Goal: Task Accomplishment & Management: Complete application form

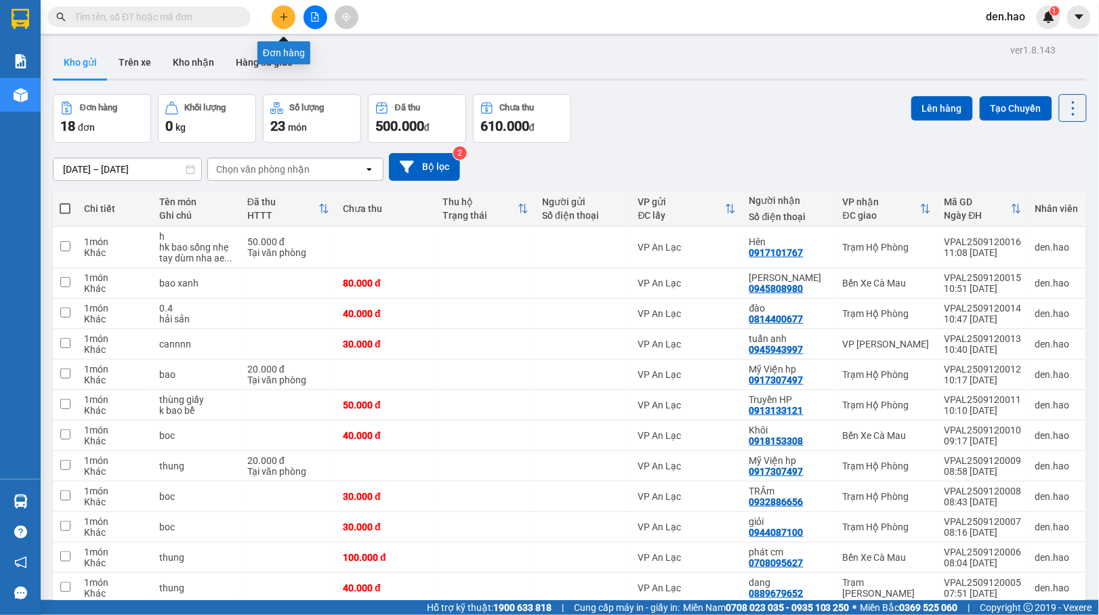
click at [274, 12] on button at bounding box center [284, 17] width 24 height 24
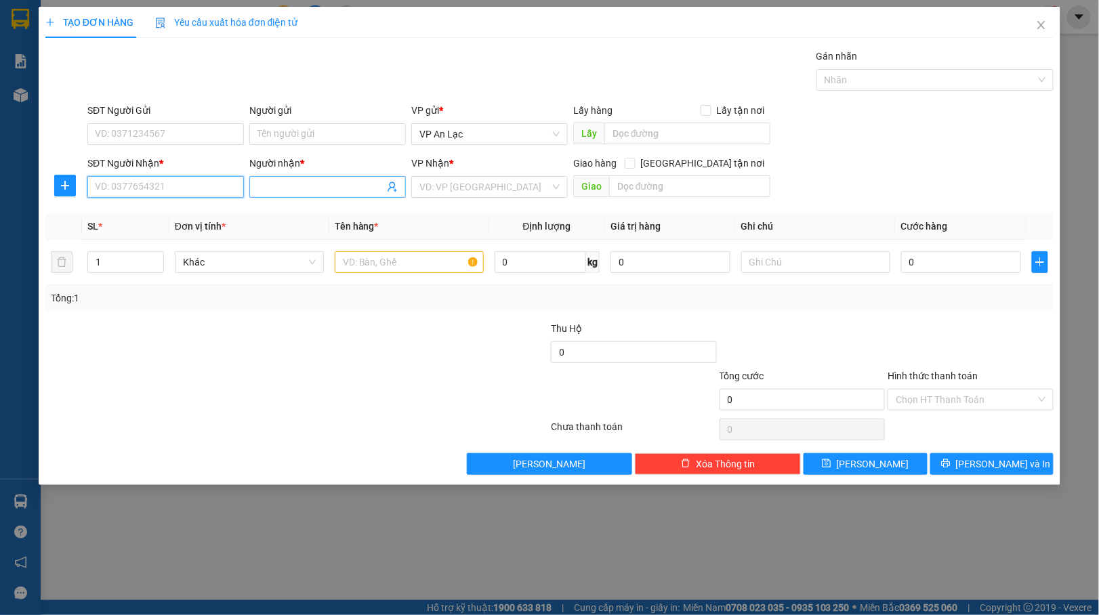
drag, startPoint x: 243, startPoint y: 190, endPoint x: 266, endPoint y: 192, distance: 23.2
click at [245, 190] on div "SĐT Người Nhận * VD: 0377654321" at bounding box center [166, 179] width 162 height 47
drag, startPoint x: 272, startPoint y: 195, endPoint x: 282, endPoint y: 197, distance: 10.3
click at [282, 197] on span at bounding box center [327, 187] width 157 height 22
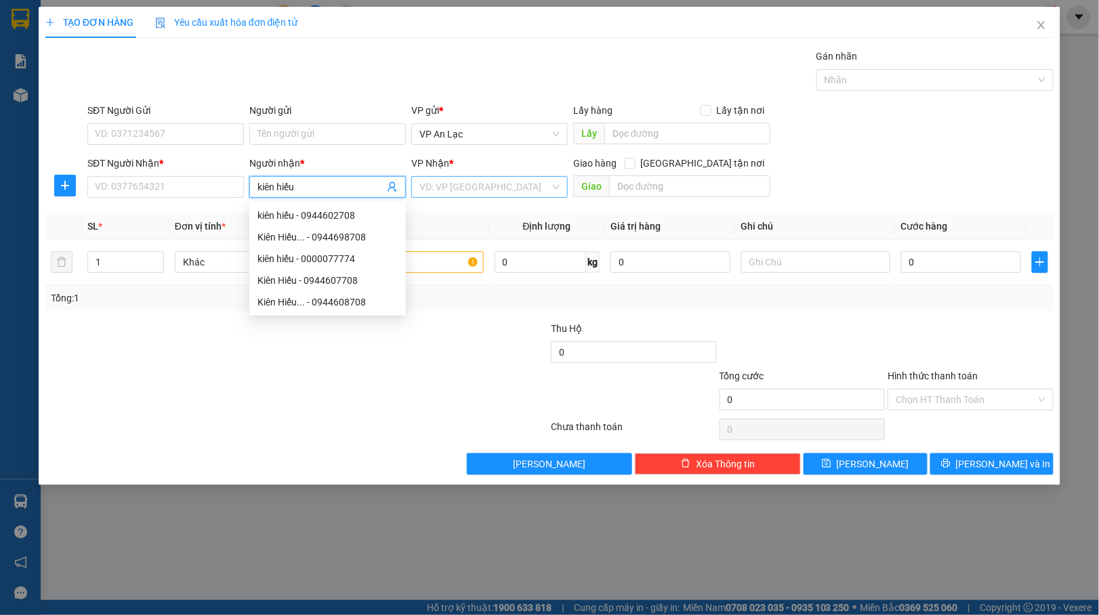
type input "kiên hiếu"
click at [530, 185] on input "search" at bounding box center [484, 187] width 131 height 20
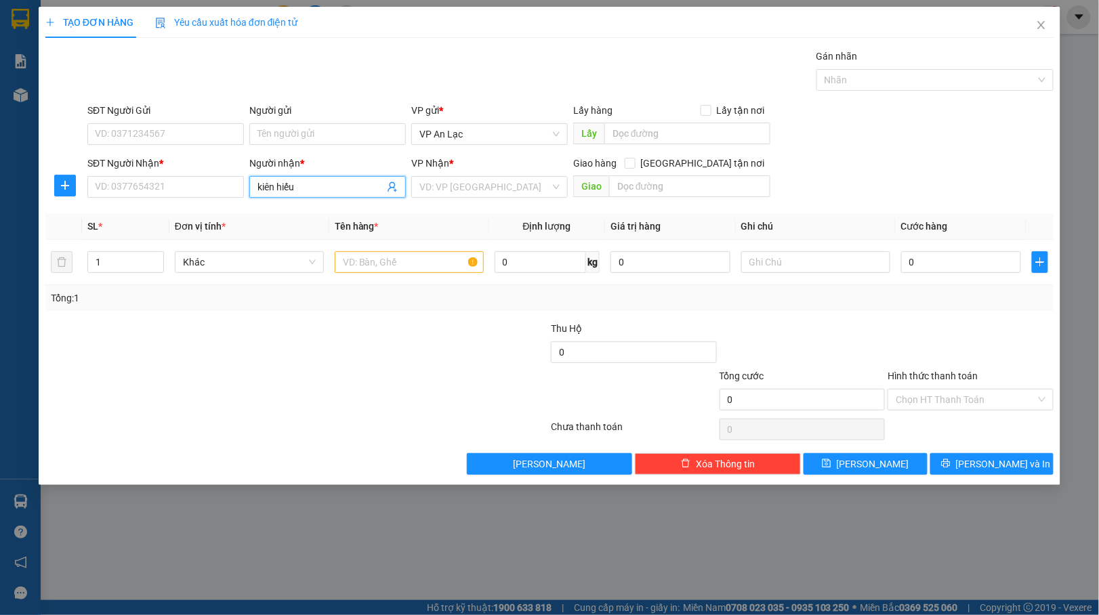
click at [340, 188] on input "kiên hiếu" at bounding box center [321, 187] width 127 height 15
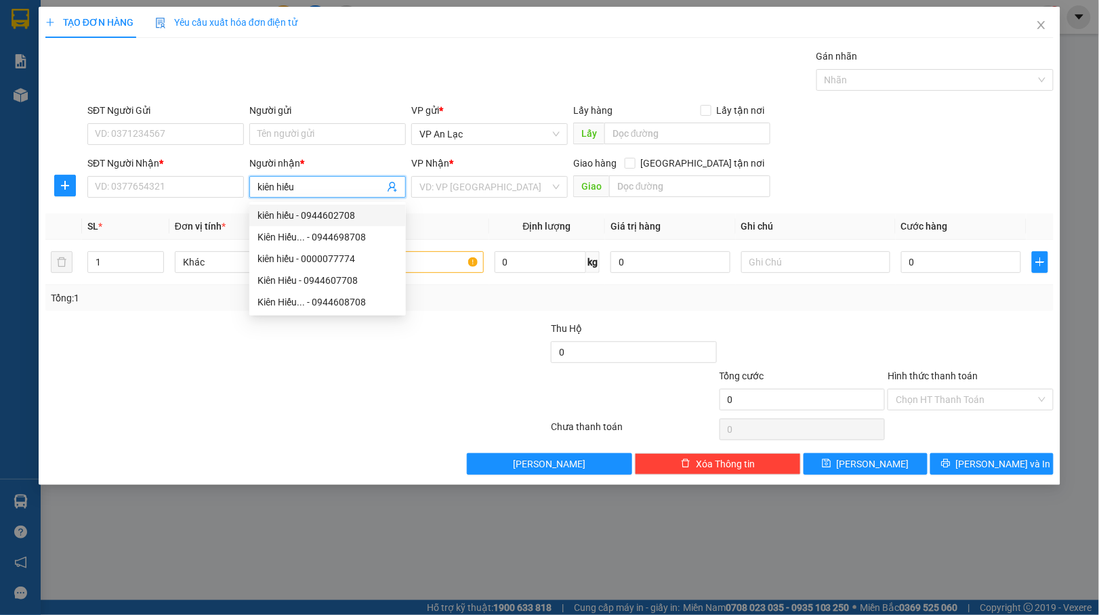
click at [352, 216] on div "kiên hiếu - 0944602708" at bounding box center [328, 215] width 140 height 15
type input "0944602708"
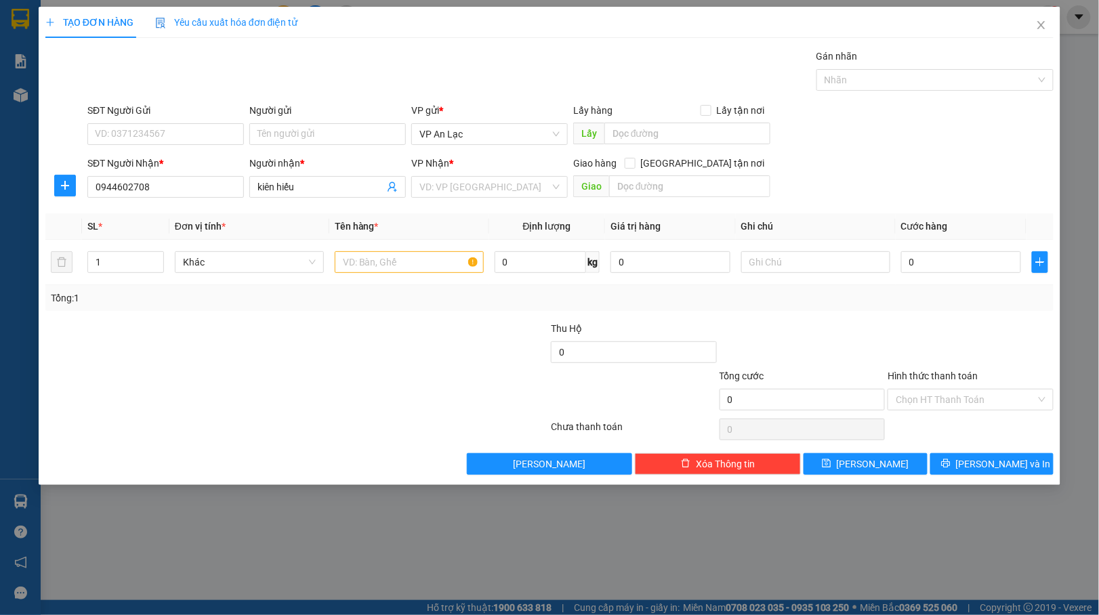
click at [353, 214] on th "Tên hàng *" at bounding box center [409, 226] width 160 height 26
click at [470, 184] on input "search" at bounding box center [484, 187] width 131 height 20
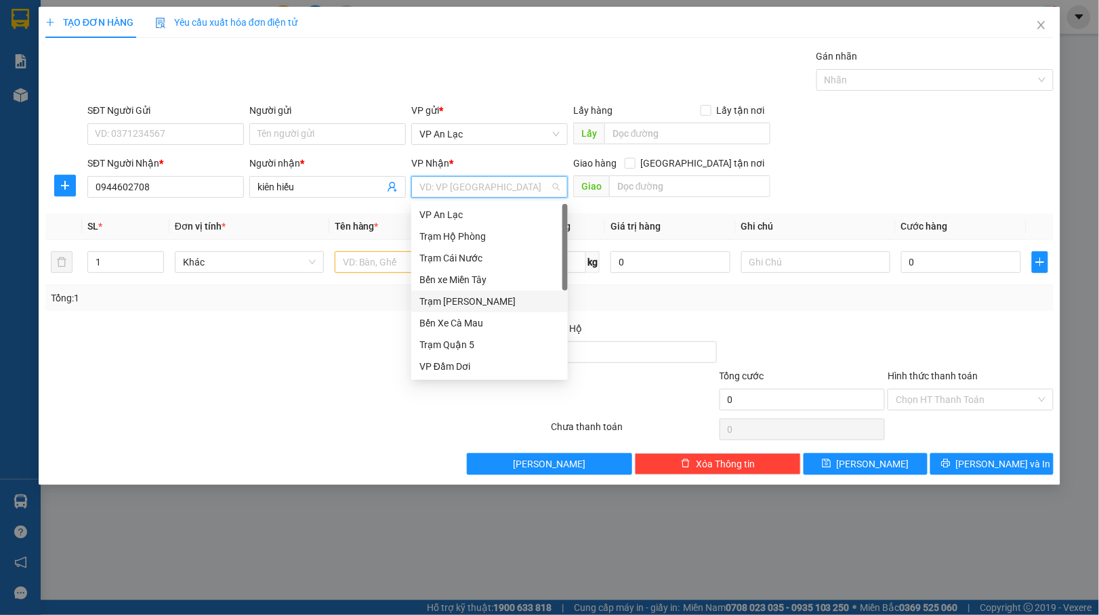
click at [510, 291] on div "Trạm [PERSON_NAME]" at bounding box center [489, 302] width 157 height 22
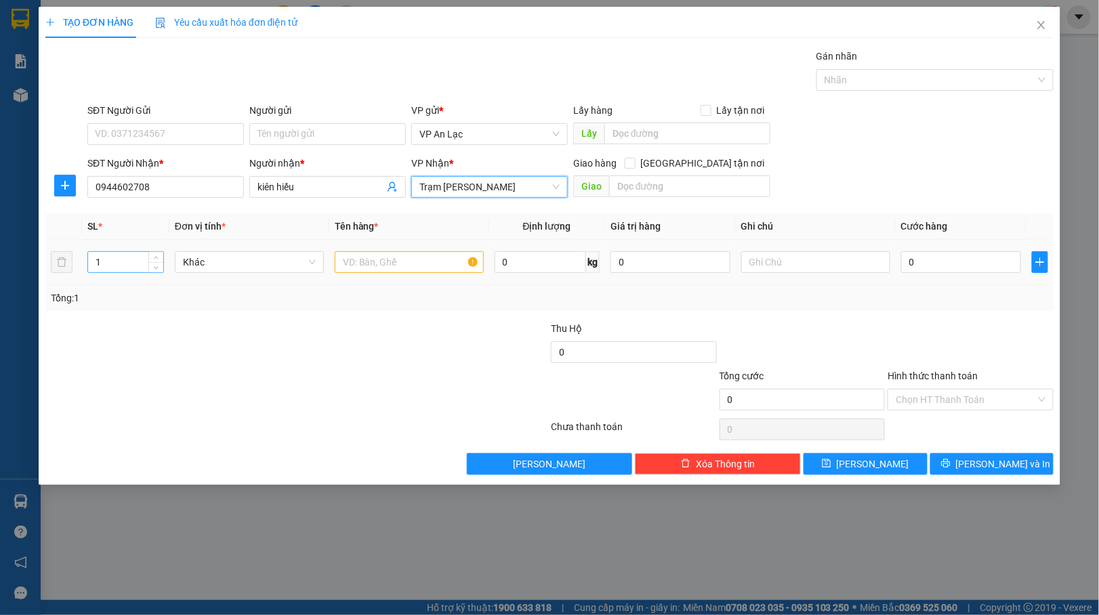
click at [114, 261] on input "1" at bounding box center [125, 262] width 75 height 20
type input "11"
click at [396, 253] on input "text" at bounding box center [409, 262] width 149 height 22
type input "thùng giấy"
click at [803, 270] on input "text" at bounding box center [815, 262] width 149 height 22
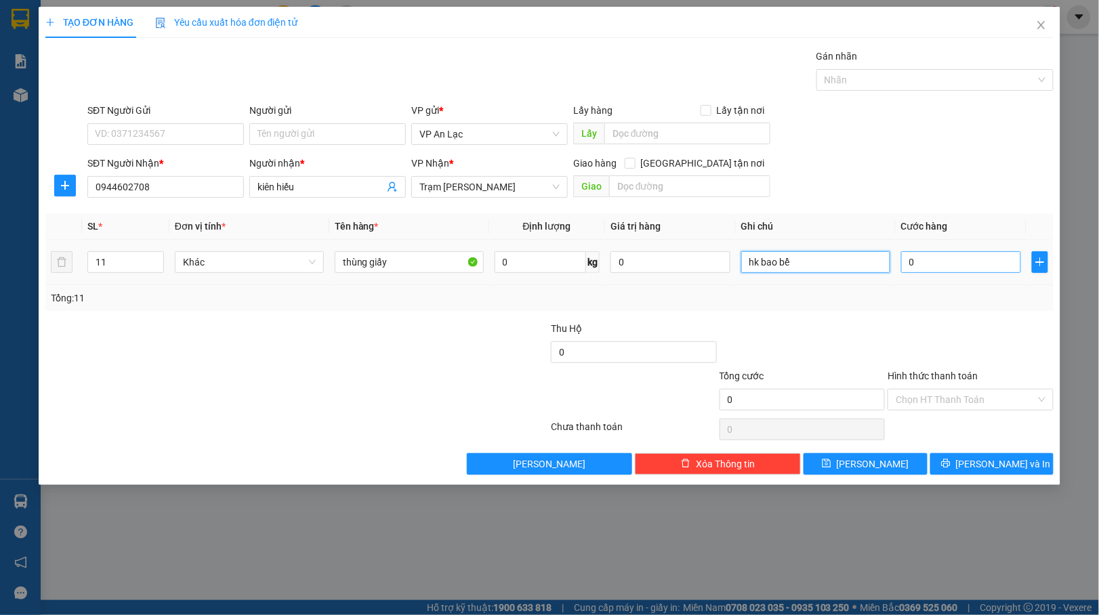
type input "hk bao bể"
click at [939, 260] on input "0" at bounding box center [961, 262] width 120 height 22
type input "2"
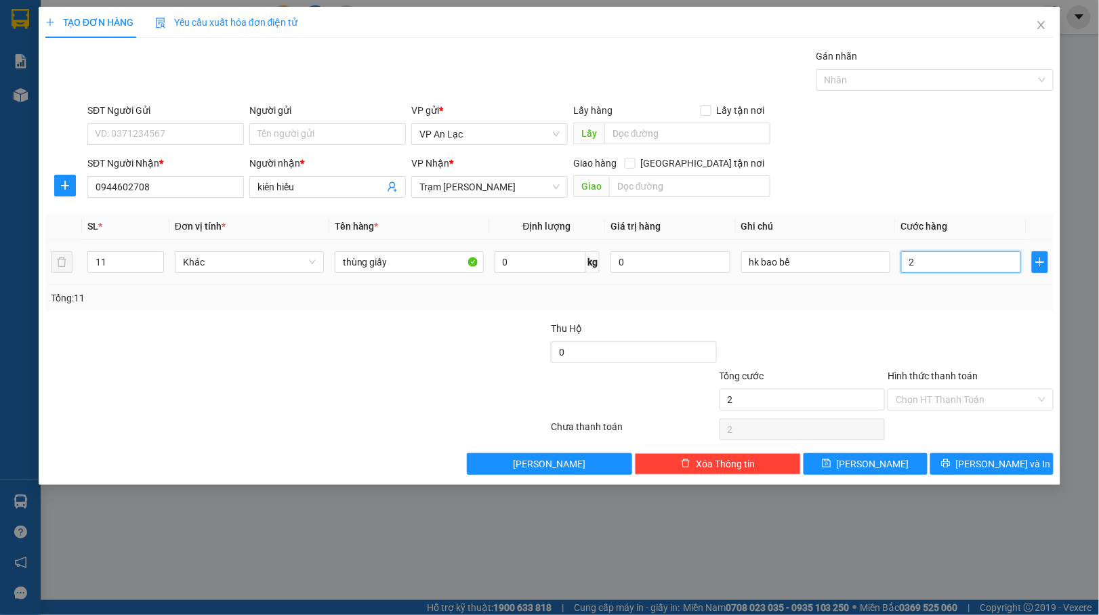
type input "27"
type input "275"
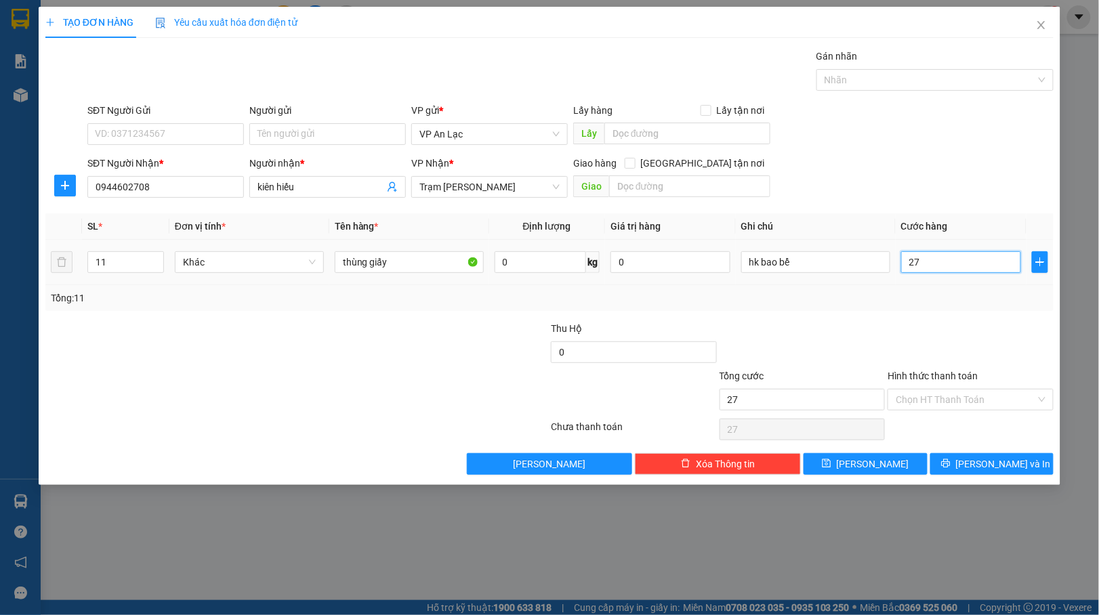
type input "275"
type input "275.000"
click at [955, 331] on div at bounding box center [970, 344] width 169 height 47
click at [987, 397] on input "Hình thức thanh toán" at bounding box center [966, 400] width 140 height 20
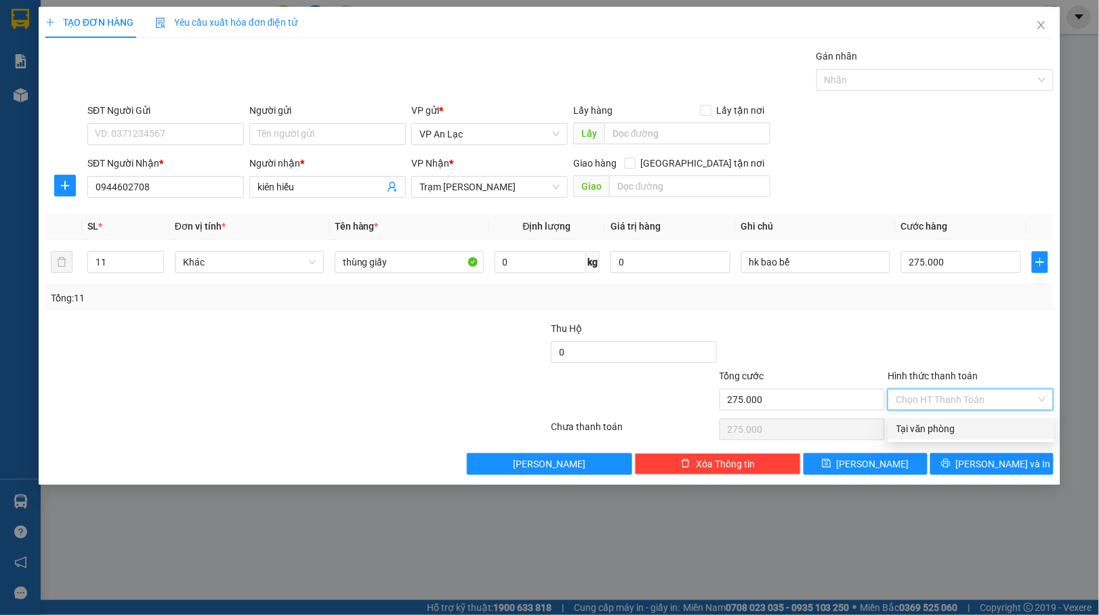
click at [976, 422] on div "Tại văn phòng" at bounding box center [972, 429] width 150 height 15
type input "0"
click at [1000, 469] on span "[PERSON_NAME] và In" at bounding box center [1003, 464] width 95 height 15
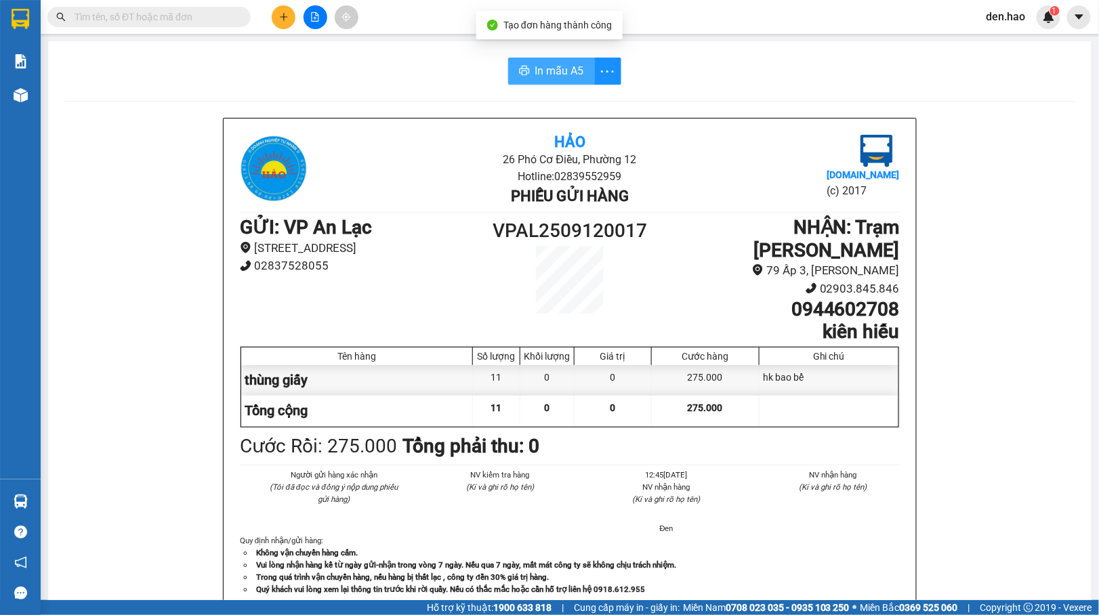
click at [551, 71] on span "In mẫu A5" at bounding box center [559, 70] width 49 height 17
click at [546, 57] on div "In mẫu A5 Hảo 26 Phó Cơ Điều, Phường 12 Hotline: 02839552959 Phiếu gửi hàng [DO…" at bounding box center [570, 595] width 1044 height 1108
click at [552, 63] on span "In mẫu A5" at bounding box center [559, 70] width 49 height 17
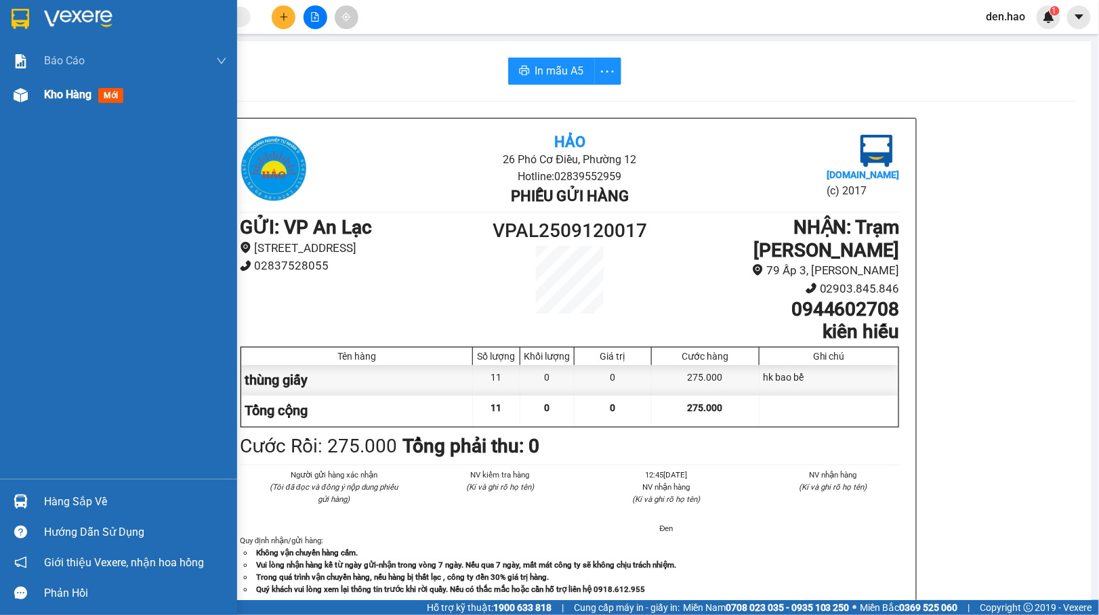
drag, startPoint x: 68, startPoint y: 96, endPoint x: 83, endPoint y: 98, distance: 14.3
click at [73, 96] on span "Kho hàng" at bounding box center [67, 94] width 47 height 13
click at [76, 96] on span "Kho hàng" at bounding box center [67, 94] width 47 height 13
